Goal: Check status

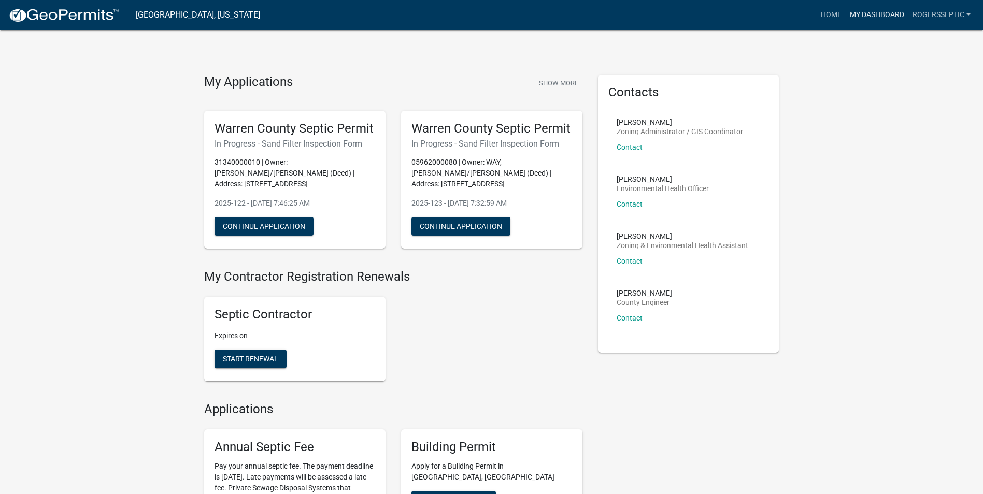
click at [877, 13] on link "My Dashboard" at bounding box center [877, 15] width 63 height 20
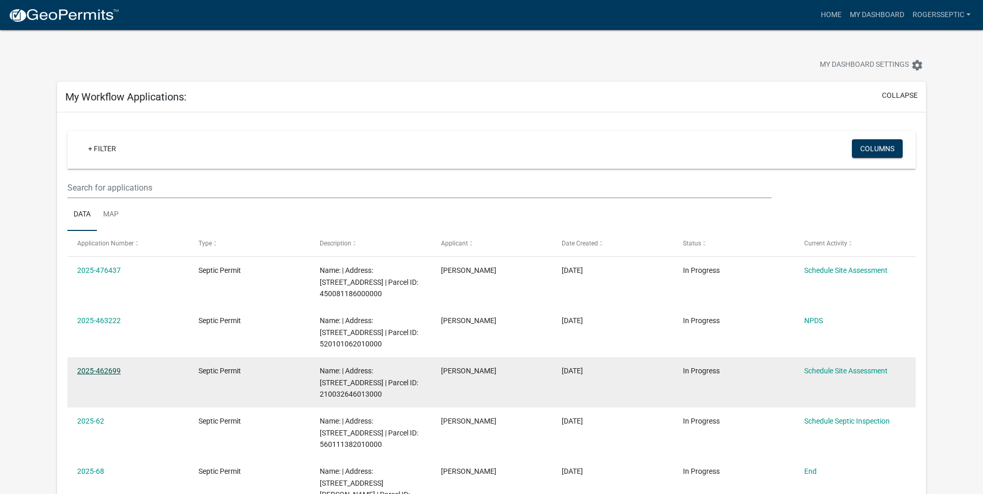
click at [109, 370] on link "2025-462699" at bounding box center [99, 371] width 44 height 8
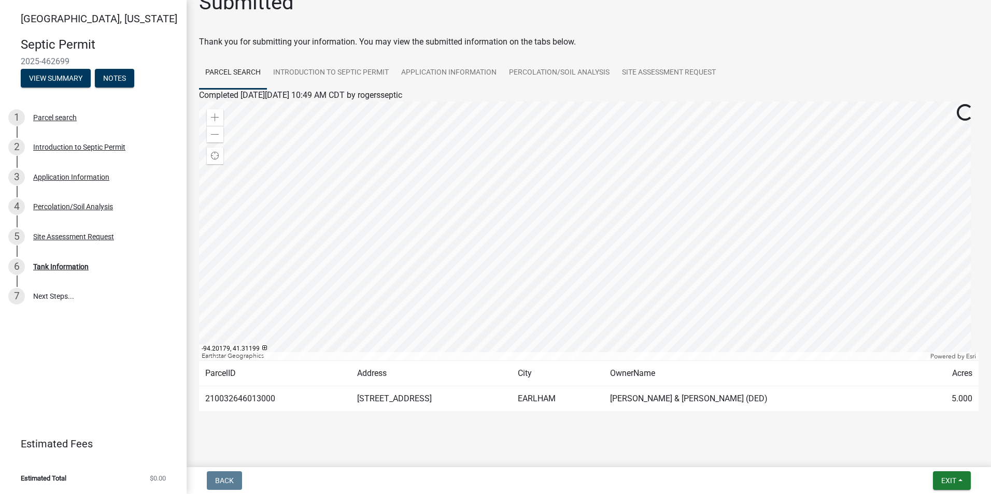
scroll to position [32, 0]
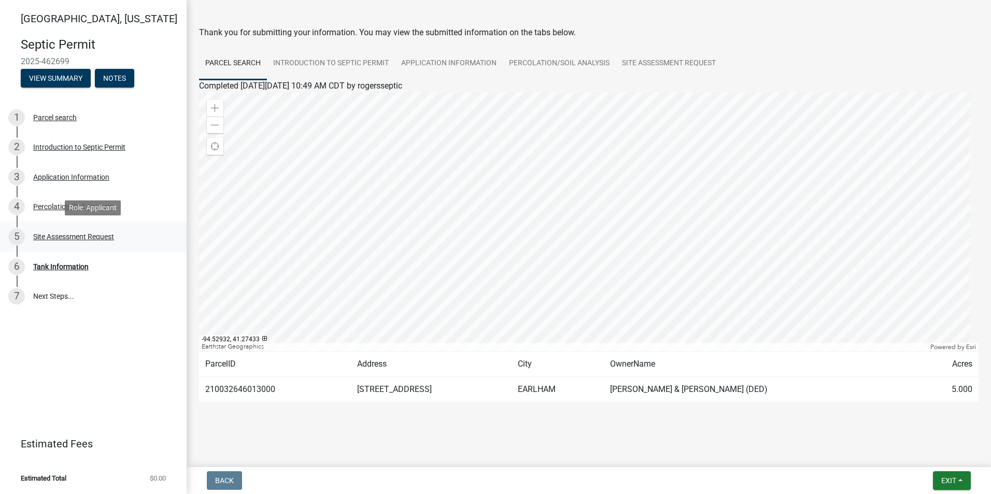
click at [81, 239] on div "Site Assessment Request" at bounding box center [73, 236] width 81 height 7
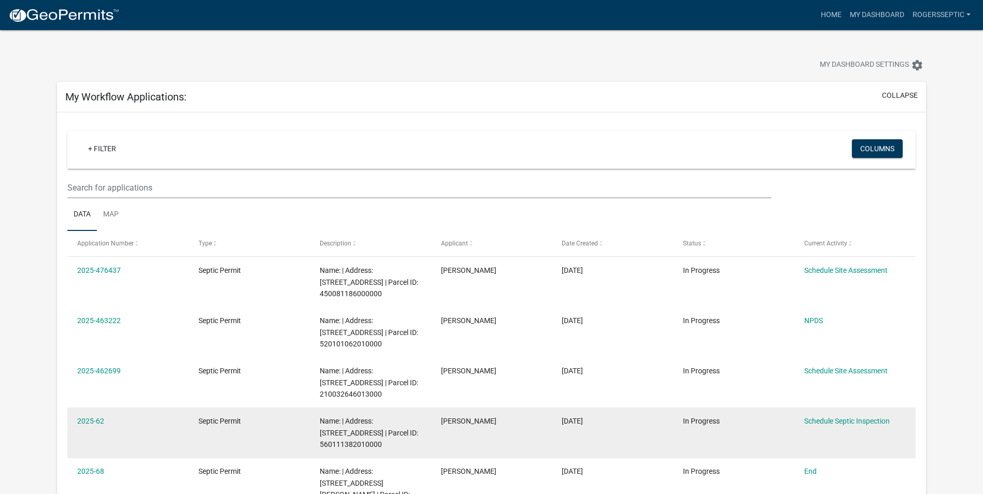
click at [345, 435] on span "Name: | Address: [STREET_ADDRESS] | Parcel ID: 560111382010000" at bounding box center [369, 433] width 98 height 32
click at [99, 417] on link "2025-62" at bounding box center [90, 421] width 27 height 8
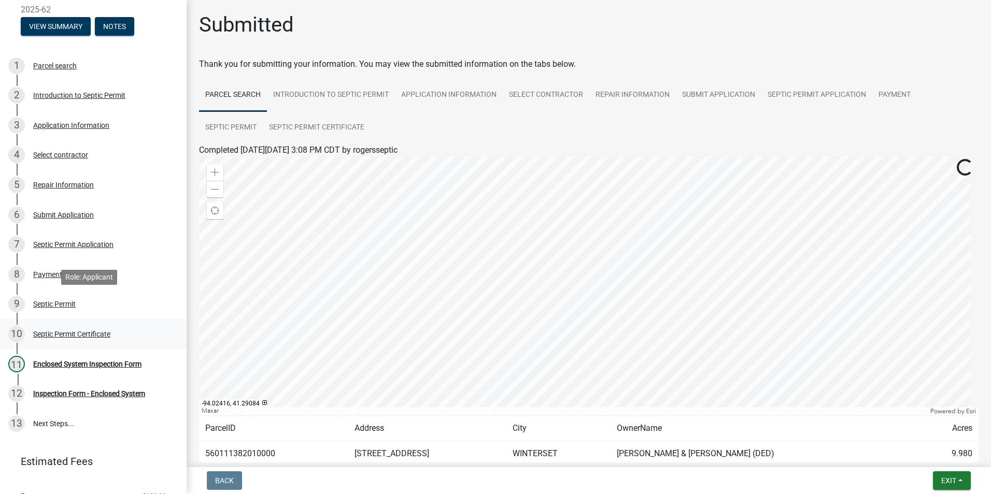
scroll to position [93, 0]
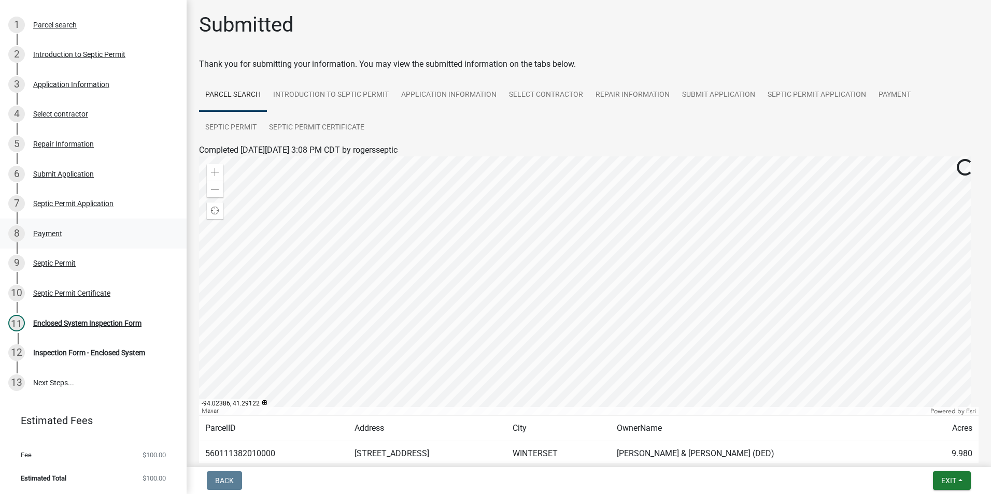
click at [58, 233] on div "Payment" at bounding box center [47, 233] width 29 height 7
